Goal: Task Accomplishment & Management: Manage account settings

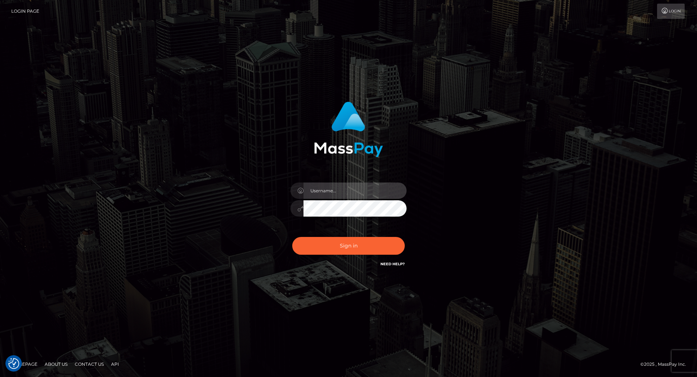
click at [327, 185] on input "text" at bounding box center [355, 191] width 103 height 16
type input "leslie.throne"
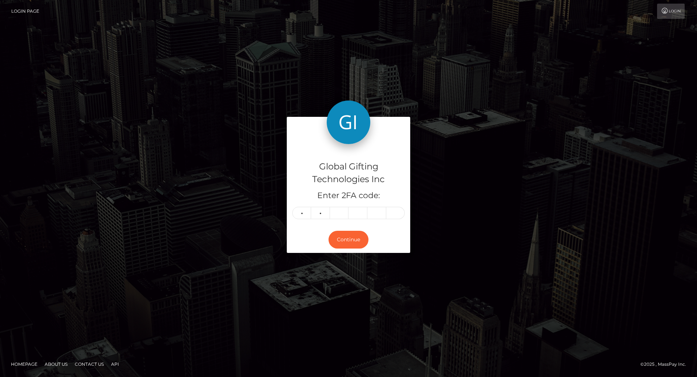
type input "3"
type input "1"
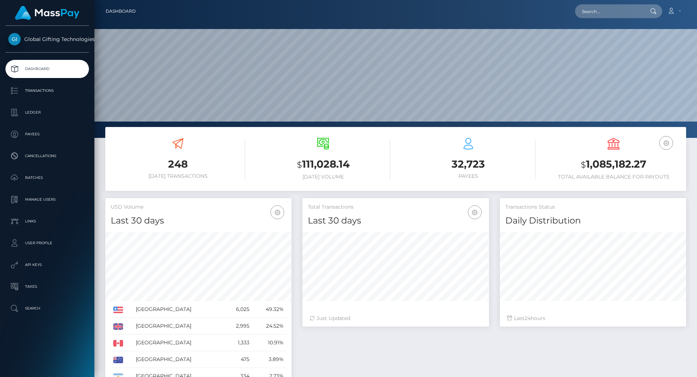
scroll to position [129, 187]
click at [614, 165] on h3 "$ 1,085,182.27" at bounding box center [613, 164] width 134 height 15
copy h3 "1,085,182.27"
